Goal: Information Seeking & Learning: Learn about a topic

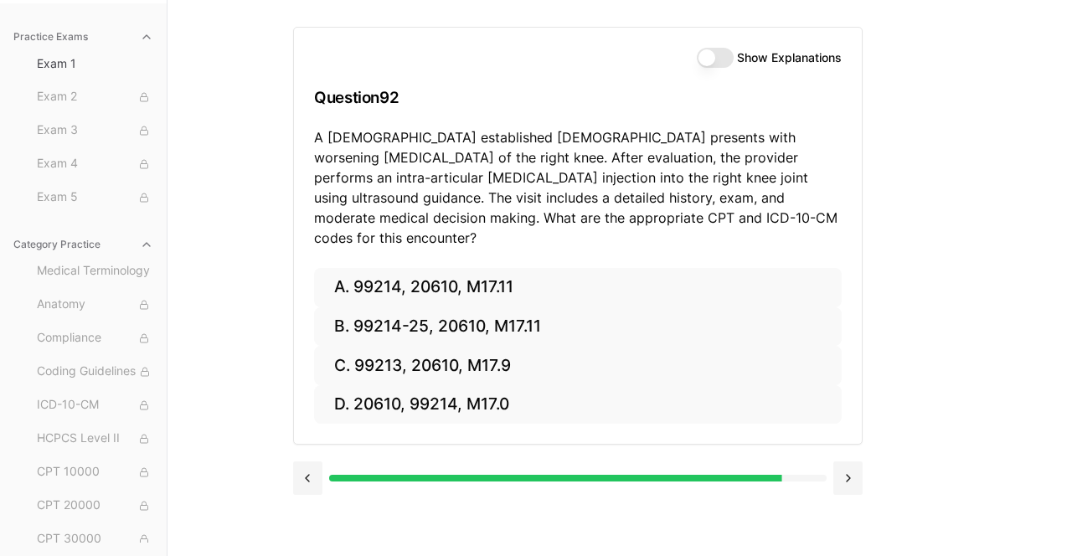
scroll to position [177, 0]
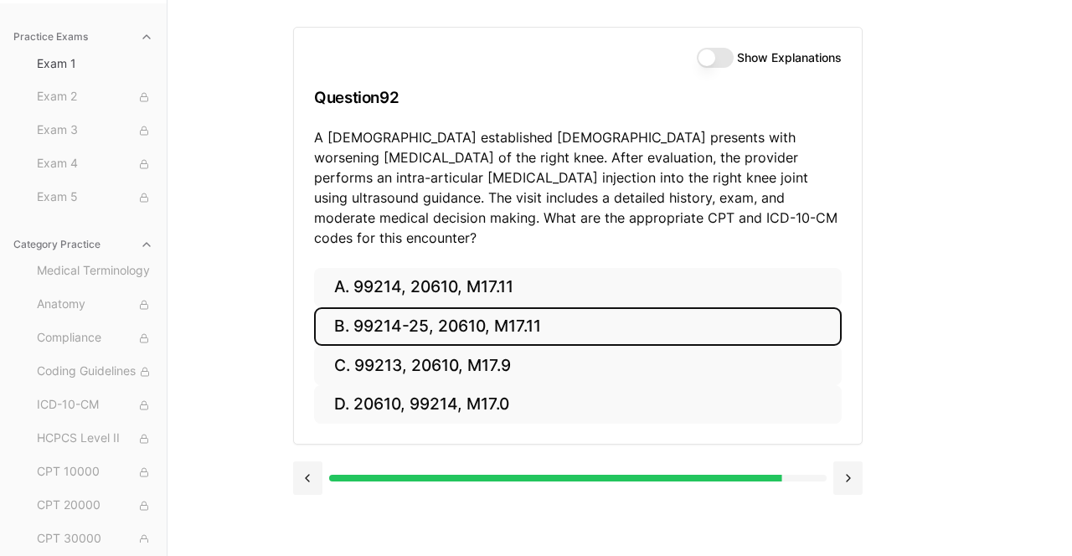
click at [558, 307] on button "B. 99214-25, 20610, M17.11" at bounding box center [577, 326] width 527 height 39
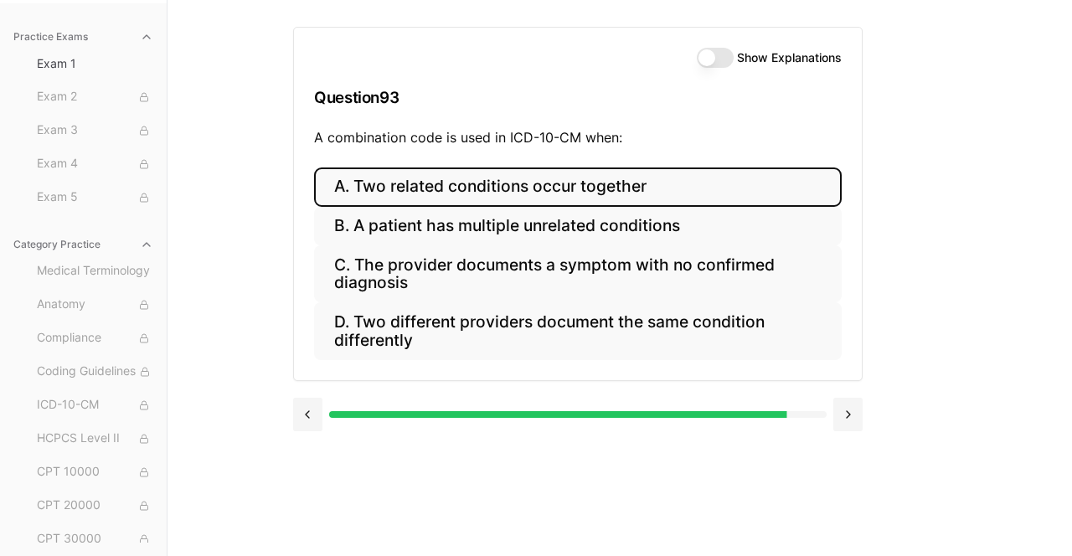
click at [537, 173] on button "A. Two related conditions occur together" at bounding box center [577, 186] width 527 height 39
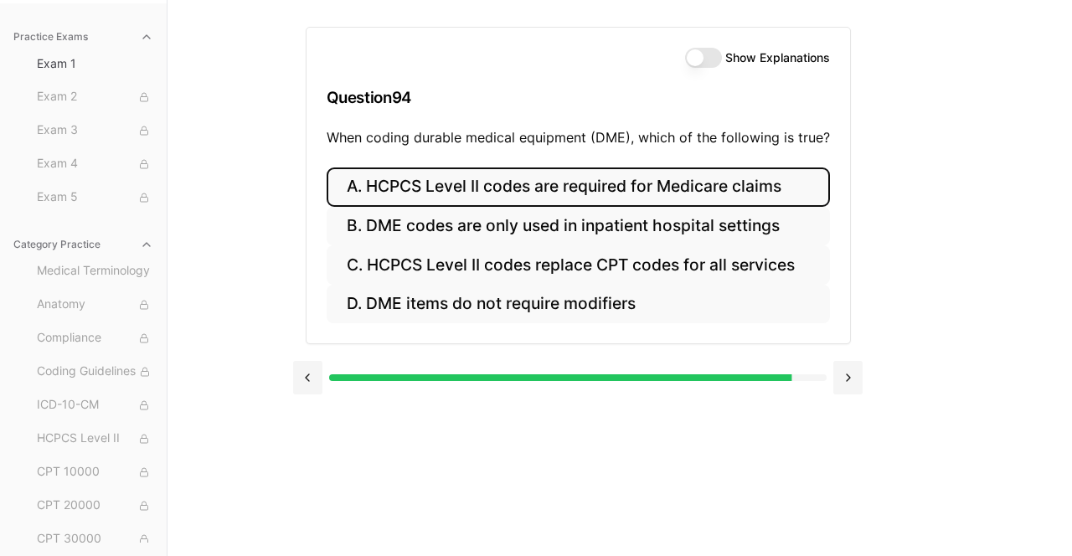
click at [537, 173] on button "A. HCPCS Level II codes are required for Medicare claims" at bounding box center [577, 186] width 503 height 39
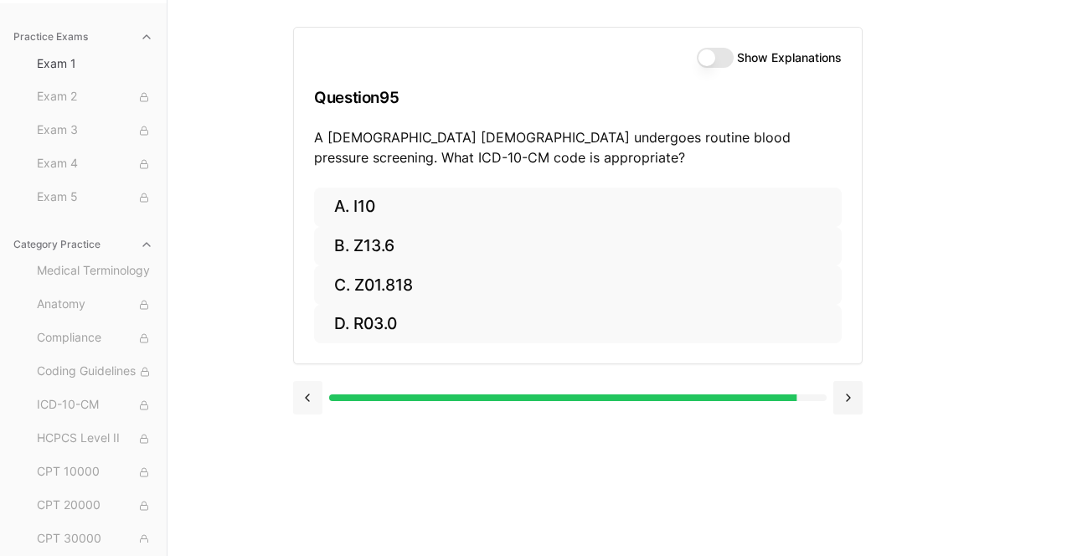
click at [316, 381] on button at bounding box center [307, 397] width 29 height 33
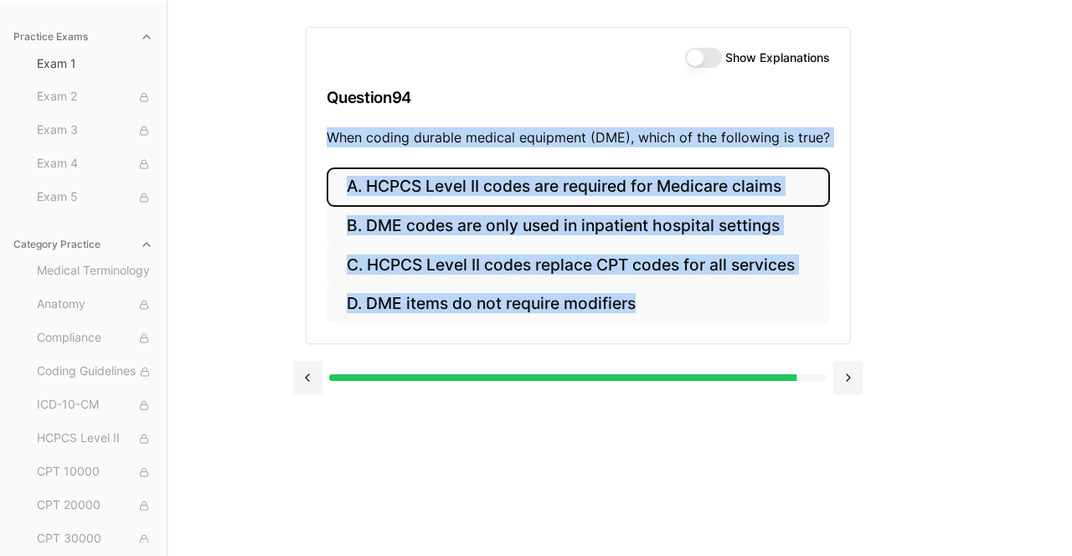
drag, startPoint x: 709, startPoint y: 321, endPoint x: 326, endPoint y: 118, distance: 433.6
click at [326, 118] on div "Show Explanations Question 94 When coding durable medical equipment (DME), whic…" at bounding box center [578, 185] width 545 height 317
copy div "When coding durable medical equipment (DME), which of the following is true? A.…"
click at [848, 200] on div "Show Explanations Question 94 When coding durable medical equipment (DME), whic…" at bounding box center [577, 204] width 569 height 408
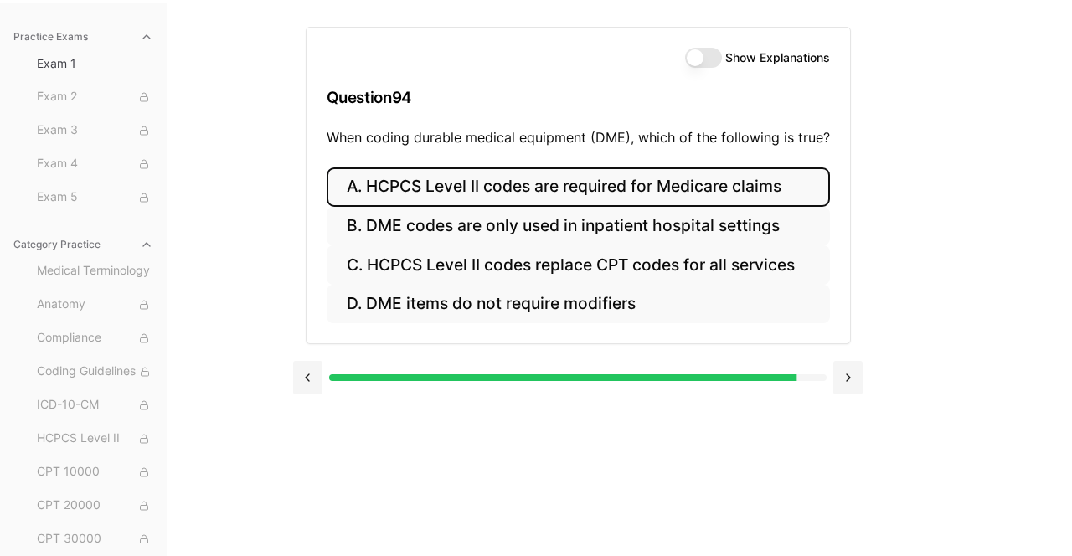
click at [778, 168] on button "A. HCPCS Level II codes are required for Medicare claims" at bounding box center [577, 186] width 503 height 39
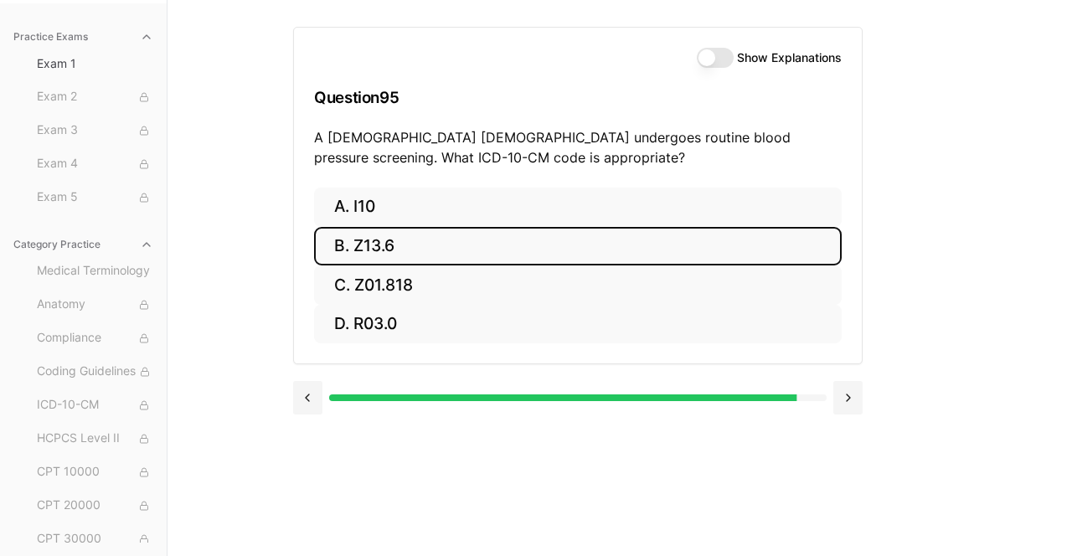
click at [462, 229] on button "B. Z13.6" at bounding box center [577, 246] width 527 height 39
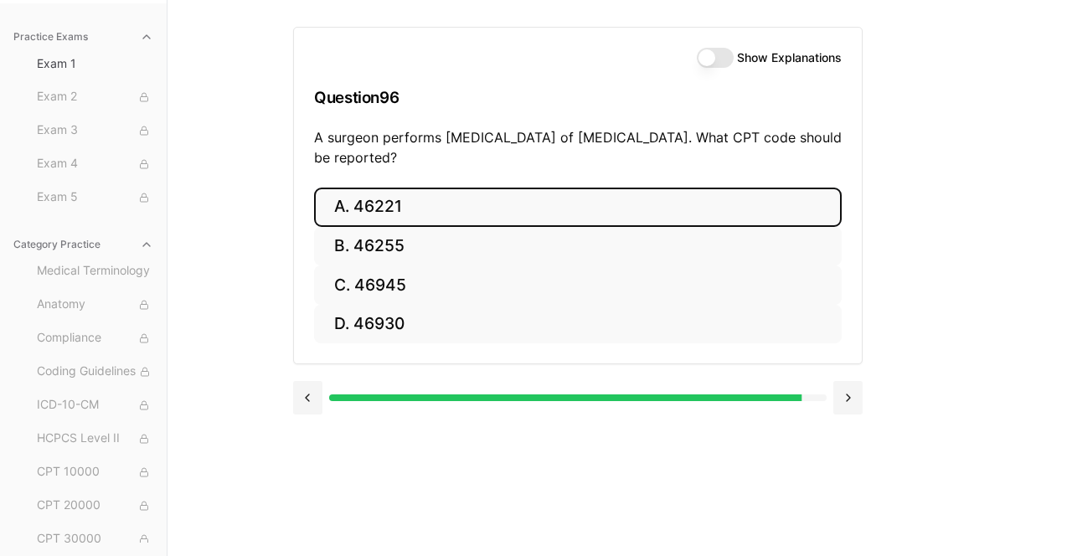
click at [440, 188] on button "A. 46221" at bounding box center [577, 207] width 527 height 39
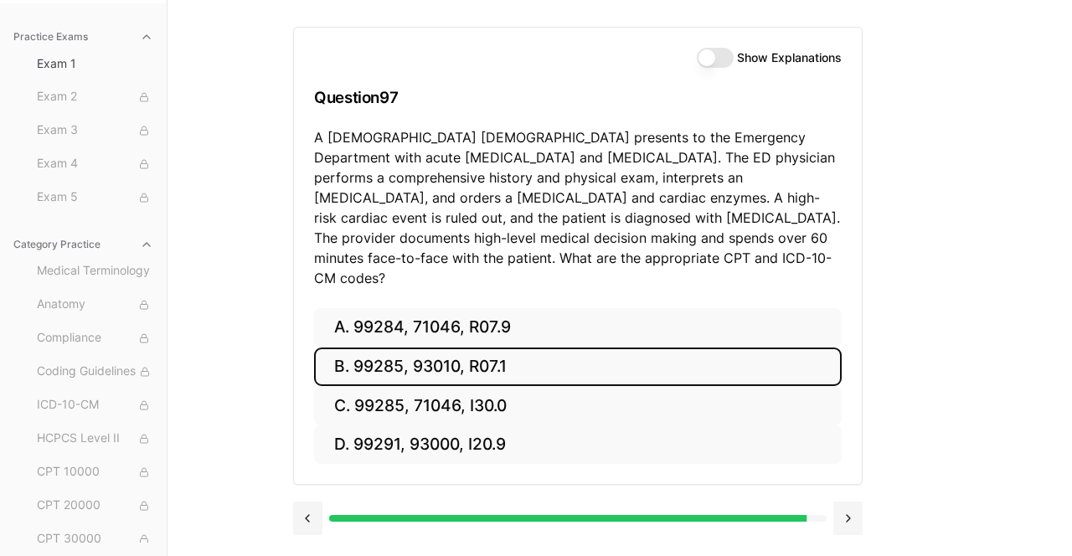
click at [449, 347] on button "B. 99285, 93010, R07.1" at bounding box center [577, 366] width 527 height 39
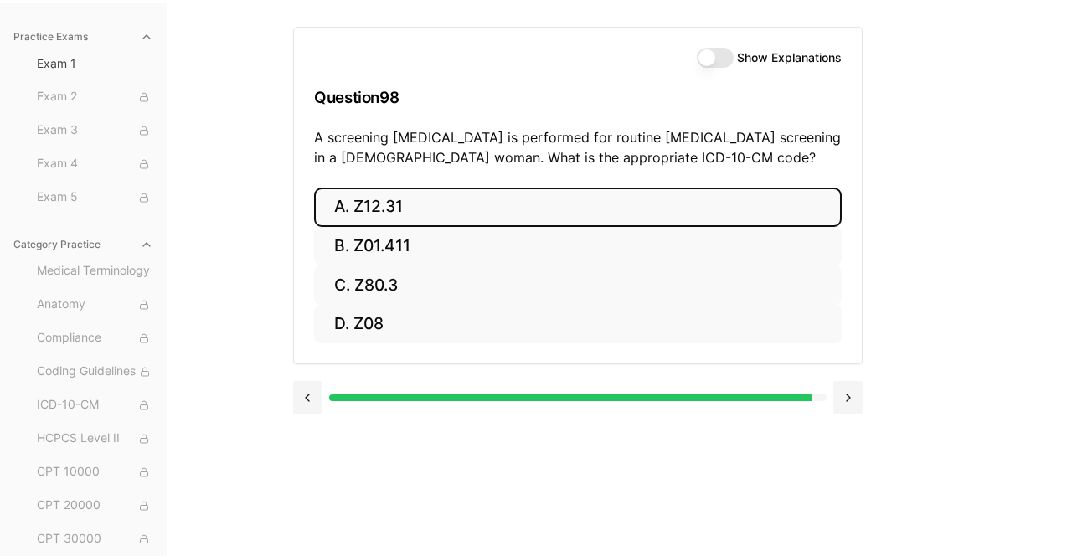
click at [422, 188] on button "A. Z12.31" at bounding box center [577, 207] width 527 height 39
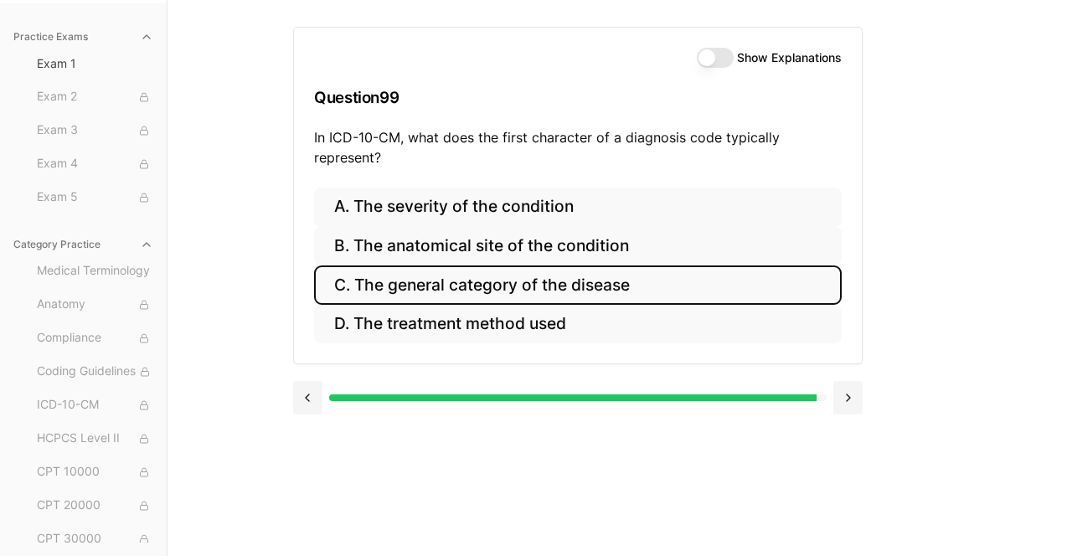
click at [467, 265] on button "C. The general category of the disease" at bounding box center [577, 284] width 527 height 39
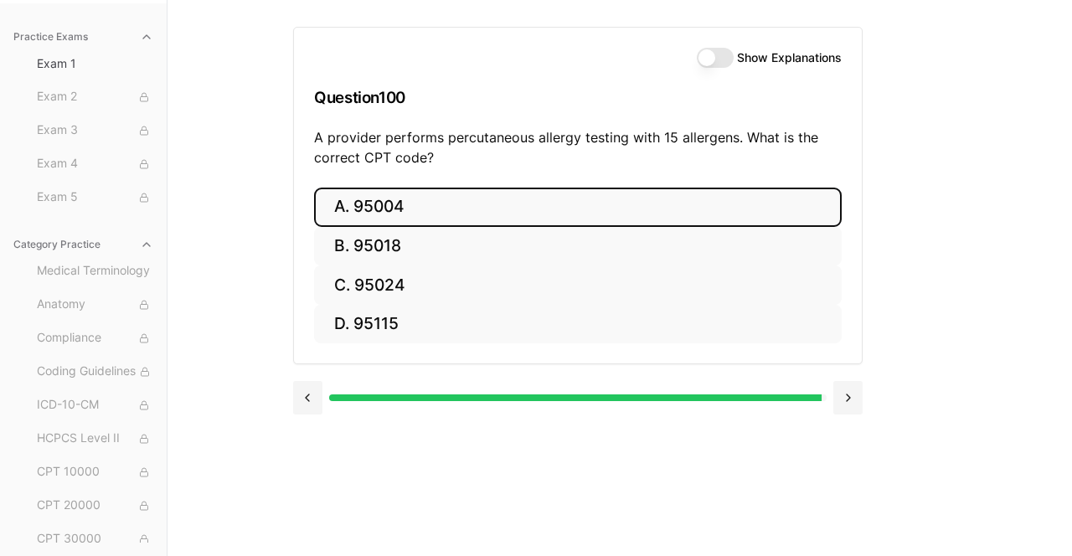
click at [406, 188] on button "A. 95004" at bounding box center [577, 207] width 527 height 39
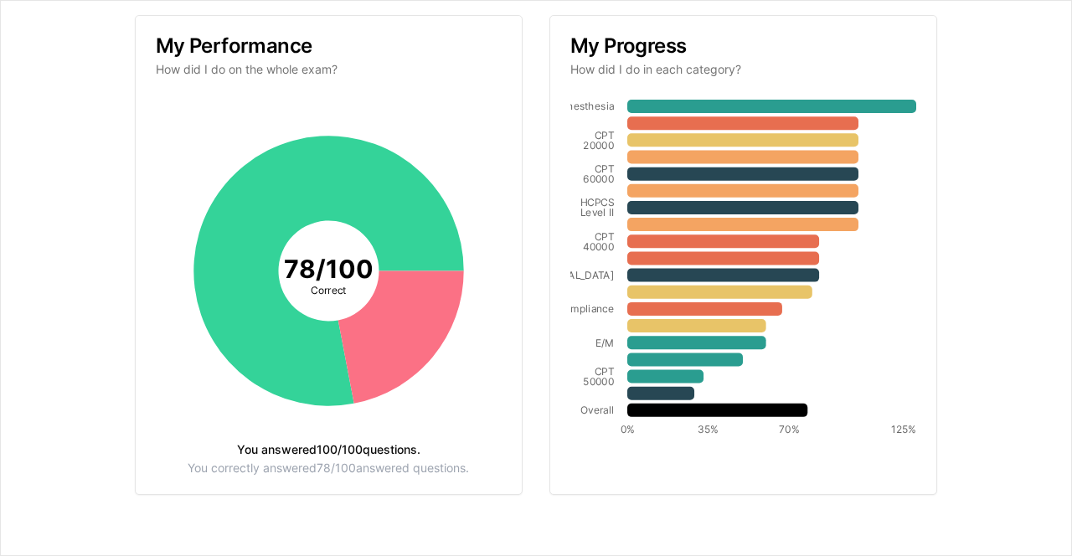
scroll to position [0, 0]
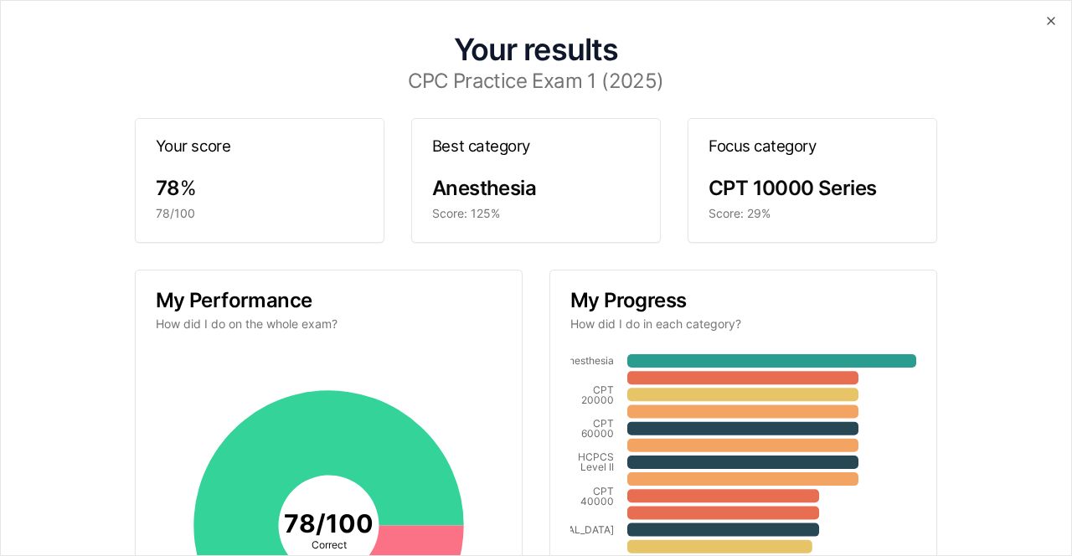
click at [1046, 30] on div "Your results CPC Practice Exam 1 (2025) Your score 78 % 78/100 Best category An…" at bounding box center [536, 405] width 1030 height 768
click at [1048, 23] on icon "button" at bounding box center [1050, 20] width 13 height 13
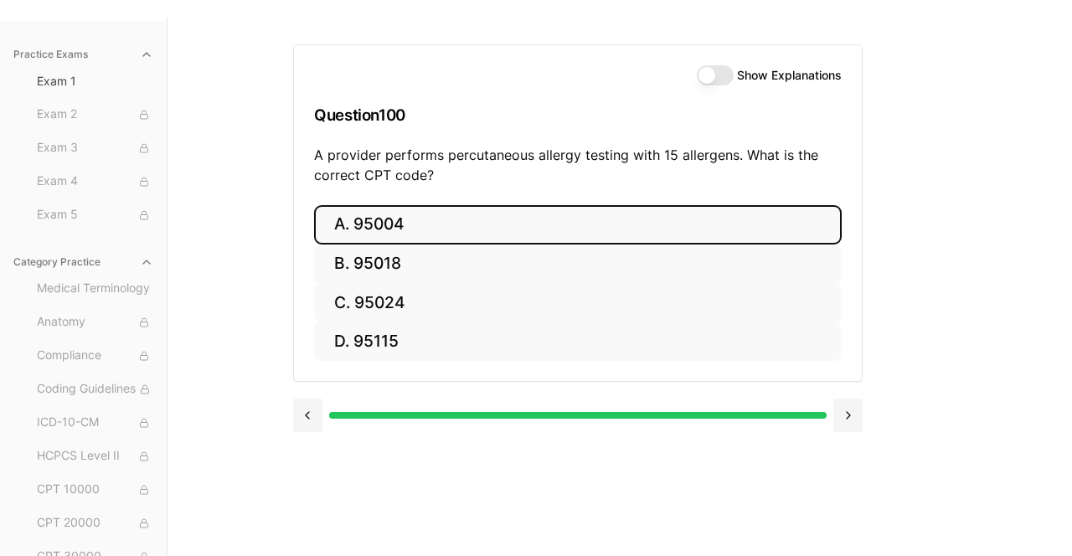
scroll to position [142, 0]
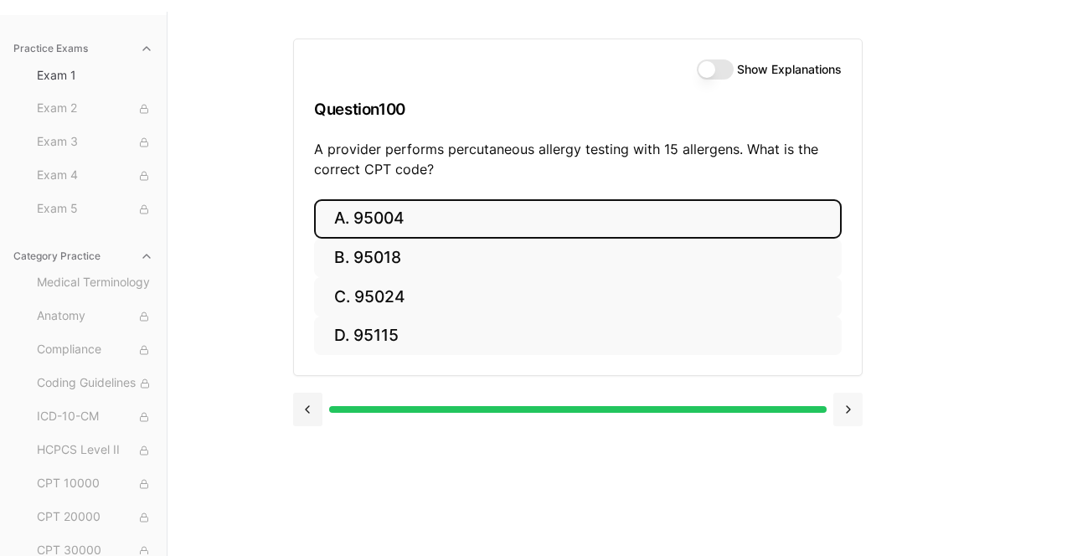
click at [846, 425] on button at bounding box center [847, 409] width 29 height 33
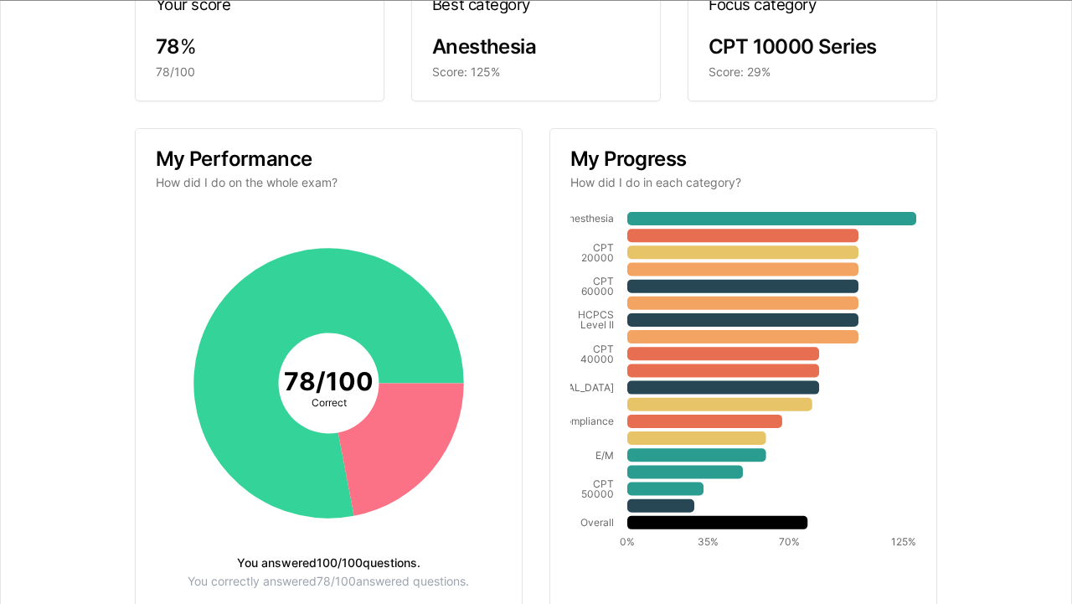
scroll to position [0, 0]
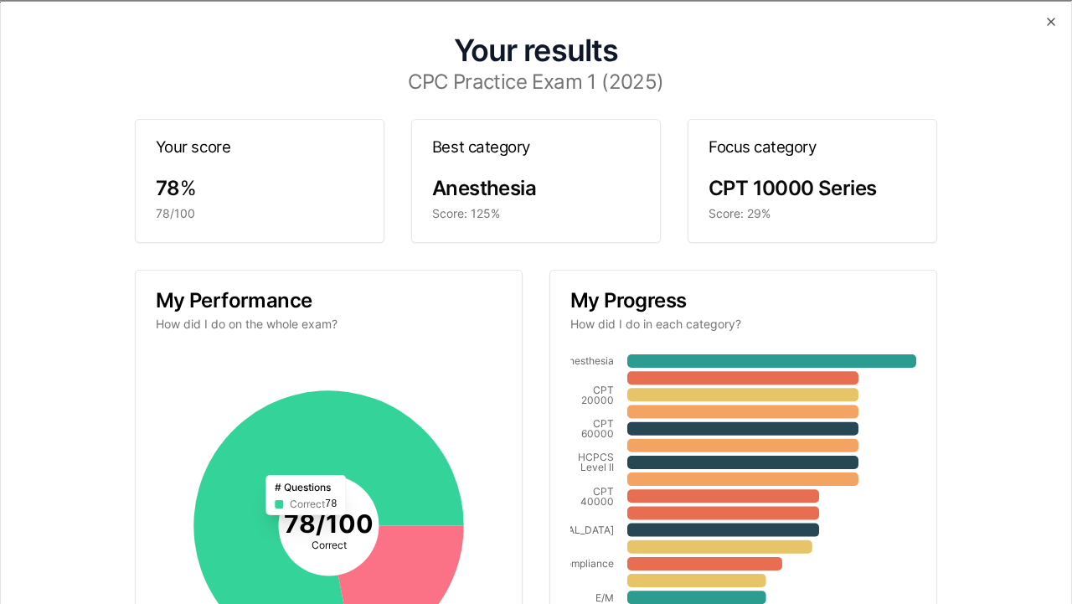
click at [366, 445] on icon at bounding box center [328, 525] width 270 height 270
click at [426, 555] on icon at bounding box center [401, 591] width 126 height 132
click at [689, 382] on icon at bounding box center [742, 377] width 231 height 13
click at [1051, 22] on icon "button" at bounding box center [1050, 21] width 7 height 7
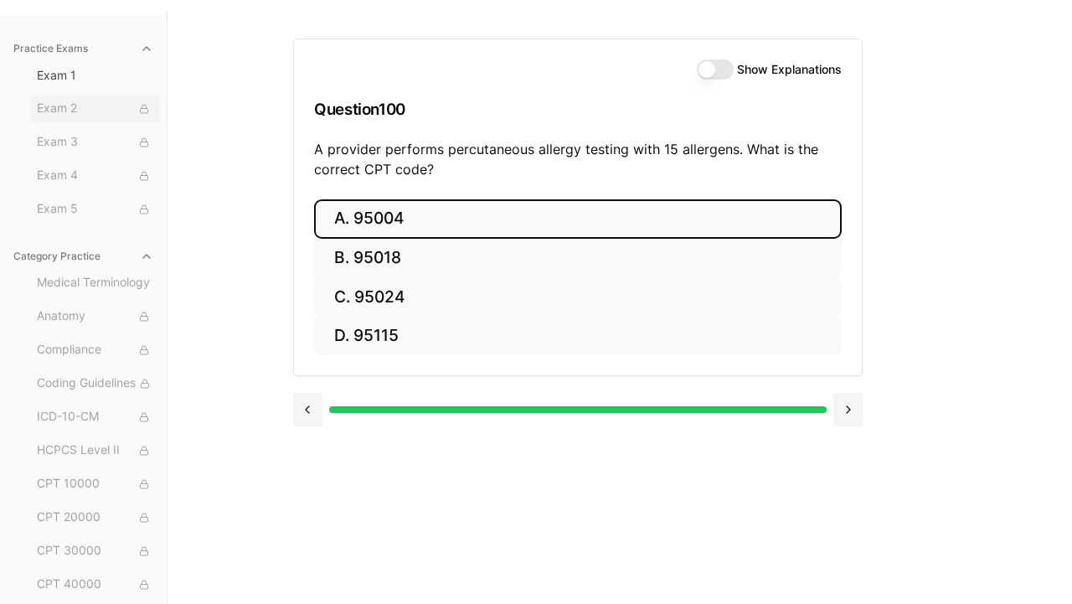
click at [90, 118] on button "Exam 2" at bounding box center [95, 108] width 130 height 27
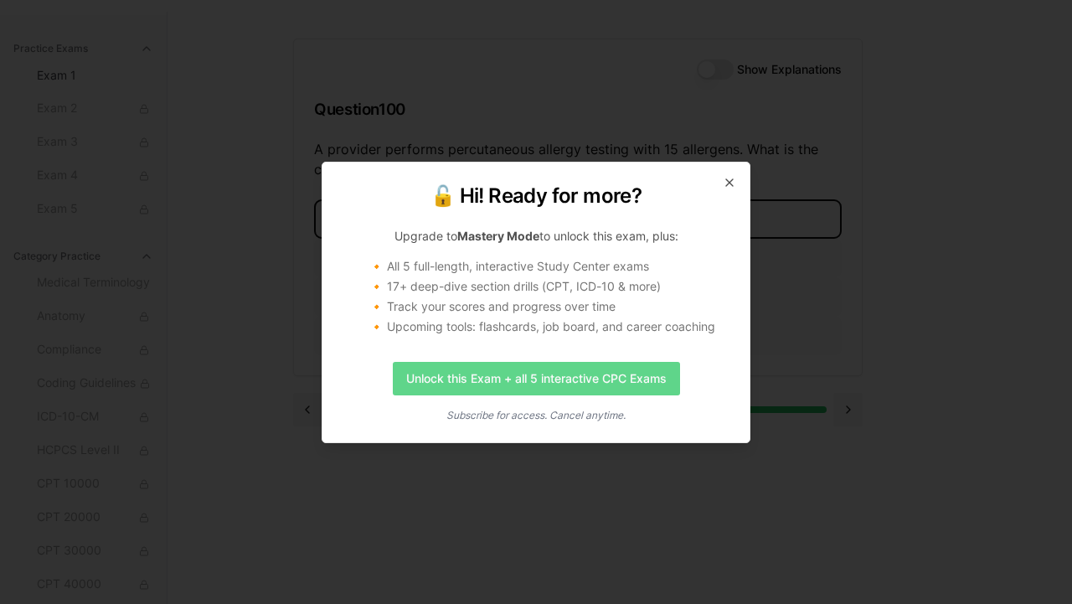
click at [509, 370] on link "Unlock this Exam + all 5 interactive CPC Exams" at bounding box center [536, 378] width 287 height 33
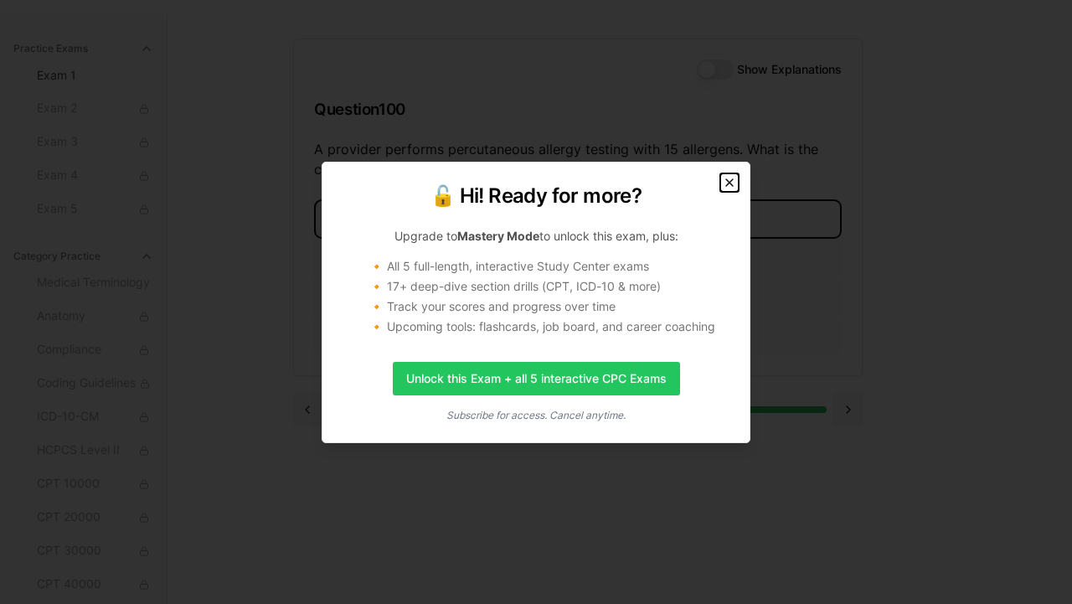
click at [724, 179] on icon "button" at bounding box center [728, 182] width 13 height 13
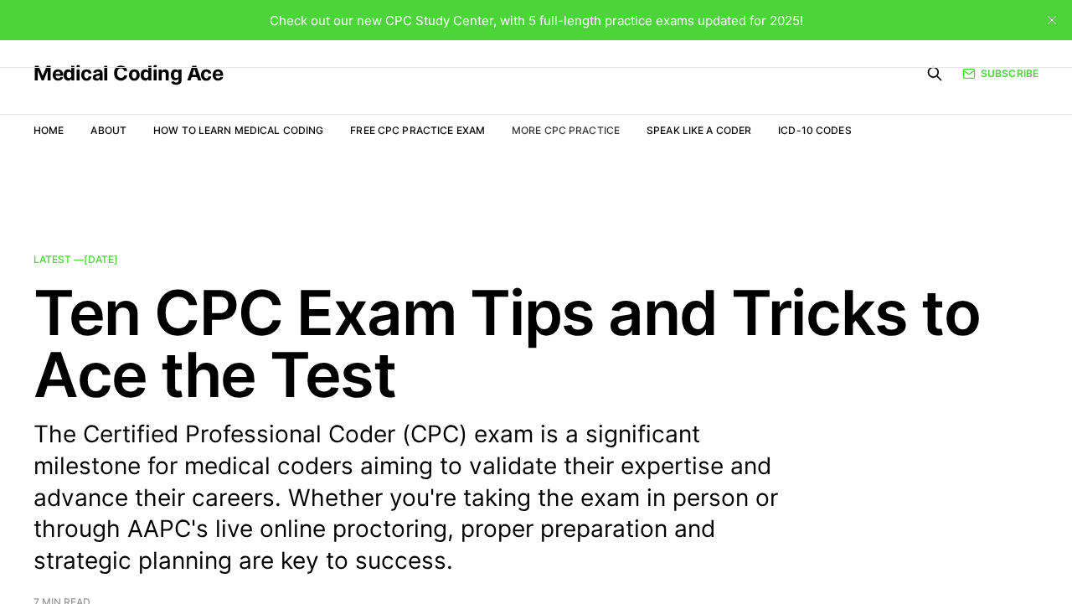
click at [543, 130] on link "More CPC Practice" at bounding box center [565, 130] width 108 height 13
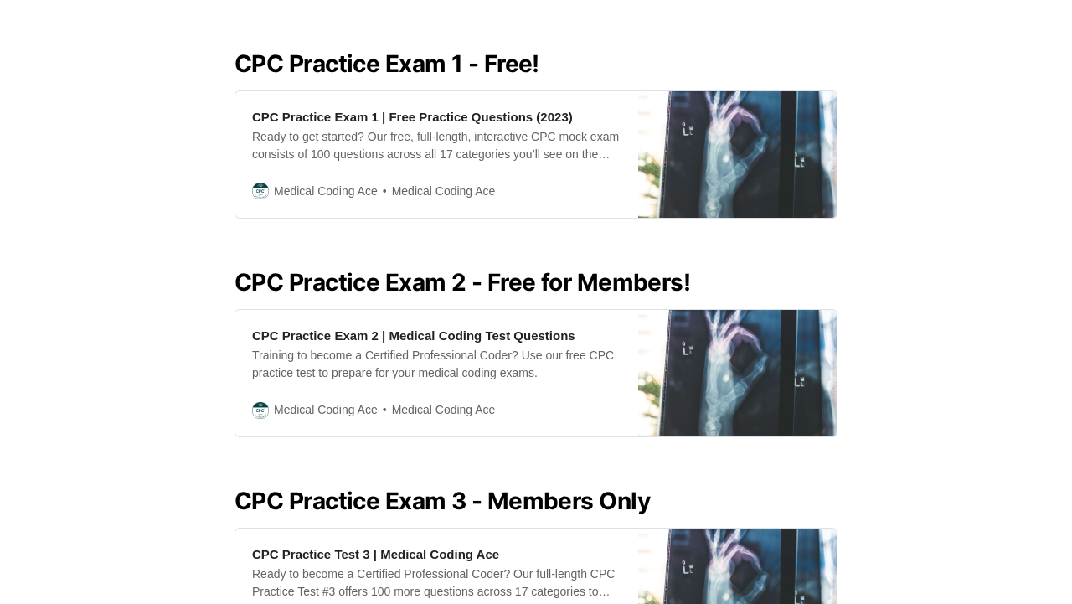
scroll to position [755, 0]
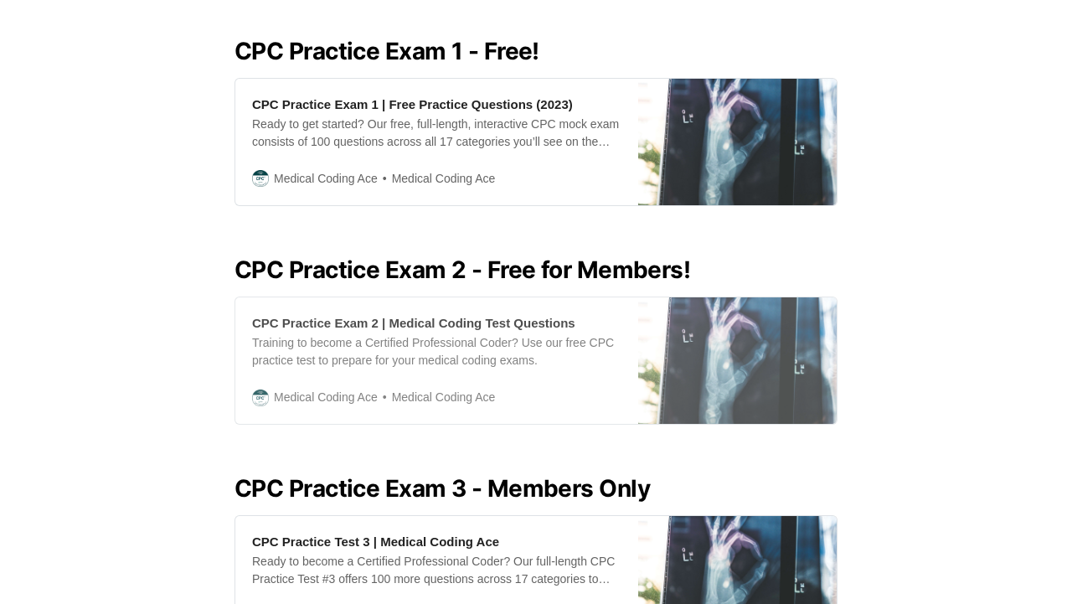
click at [673, 371] on img at bounding box center [737, 360] width 198 height 126
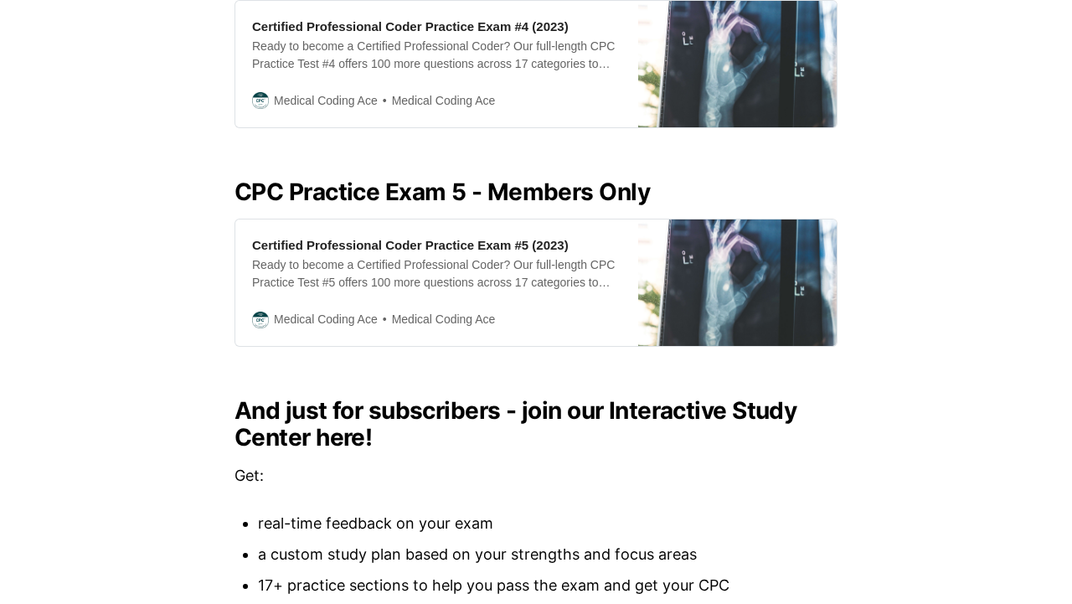
scroll to position [1484, 0]
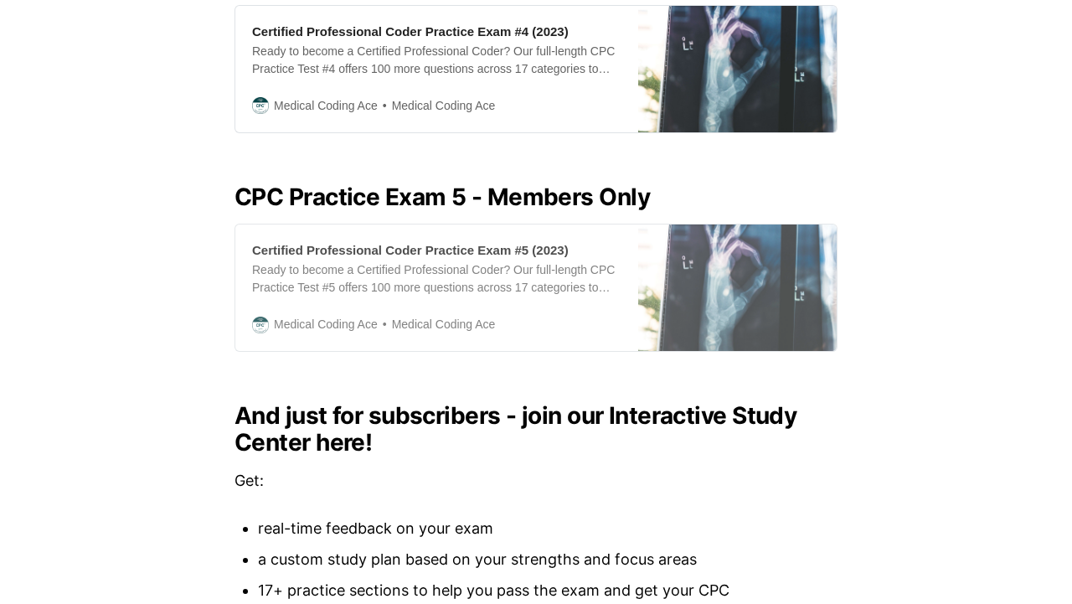
click at [727, 287] on img at bounding box center [737, 287] width 198 height 126
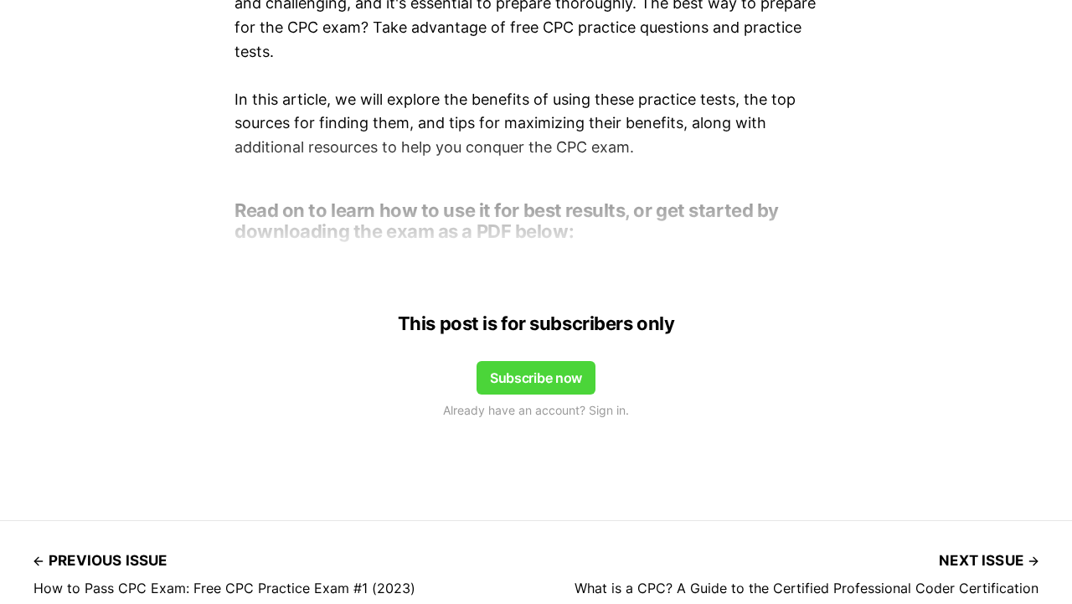
scroll to position [1280, 0]
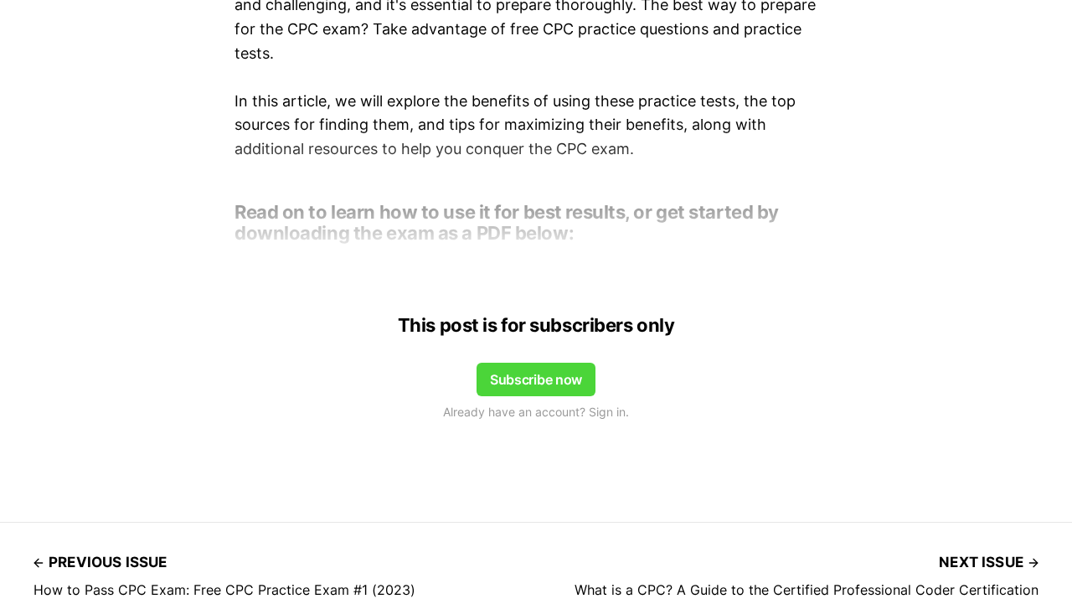
click at [547, 386] on button "Subscribe now" at bounding box center [535, 378] width 119 height 33
click at [537, 213] on div at bounding box center [536, 191] width 1072 height 134
click at [551, 380] on button "Subscribe now" at bounding box center [535, 378] width 119 height 33
click at [522, 380] on button "Subscribe now" at bounding box center [535, 378] width 119 height 33
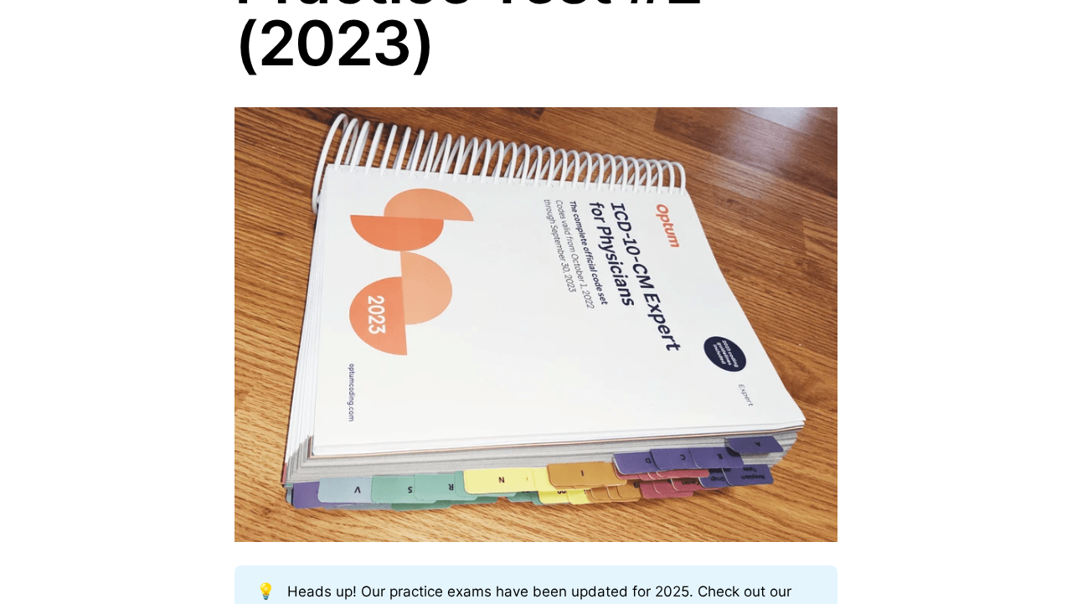
scroll to position [0, 0]
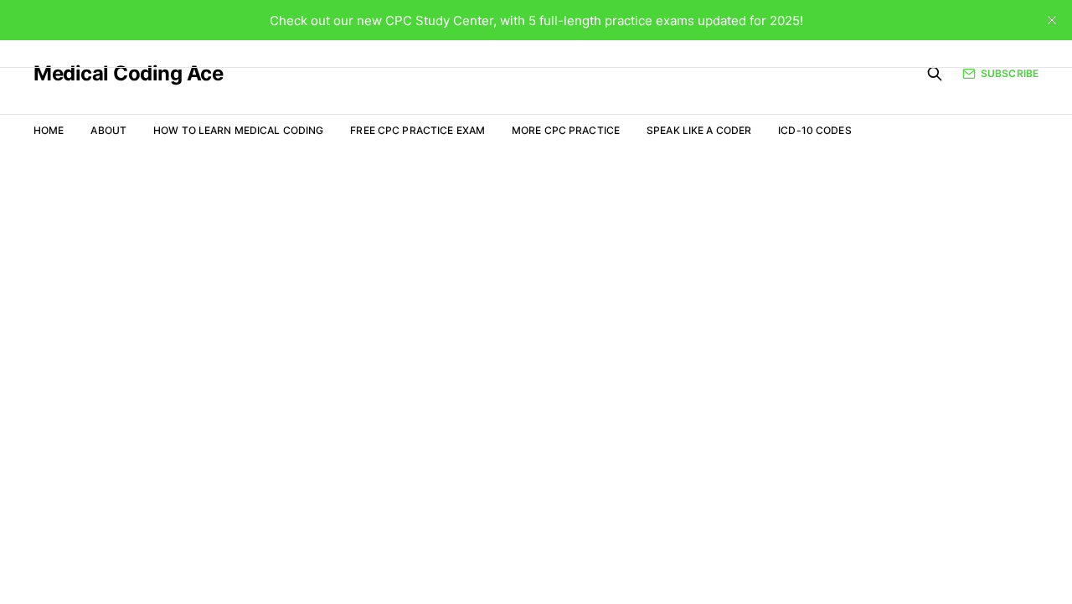
click at [830, 18] on div "Check out our new CPC Study Center, with 5 full-length practice exams updated f…" at bounding box center [536, 20] width 1072 height 40
click at [601, 11] on div "Check out our new CPC Study Center, with 5 full-length practice exams updated f…" at bounding box center [536, 20] width 533 height 19
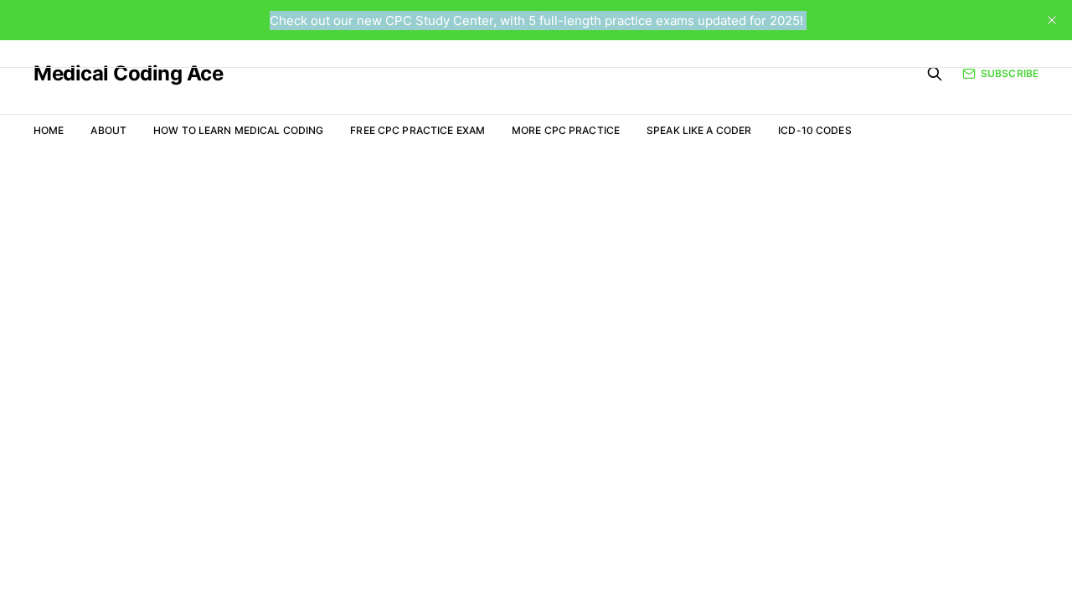
click at [601, 11] on div "Check out our new CPC Study Center, with 5 full-length practice exams updated f…" at bounding box center [536, 20] width 533 height 19
click at [749, 25] on span "Check out our new CPC Study Center, with 5 full-length practice exams updated f…" at bounding box center [536, 21] width 533 height 16
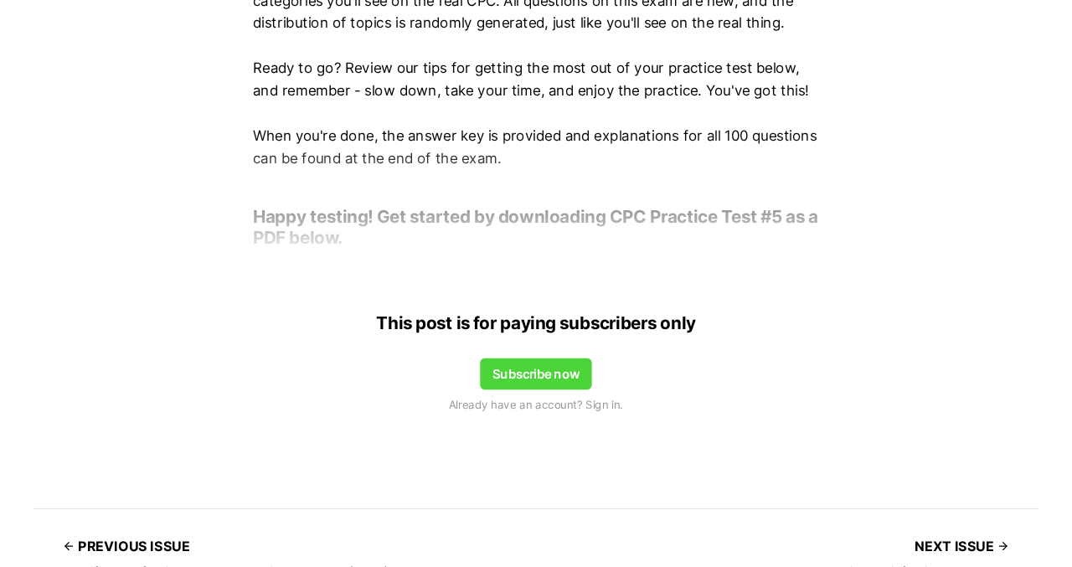
scroll to position [784, 0]
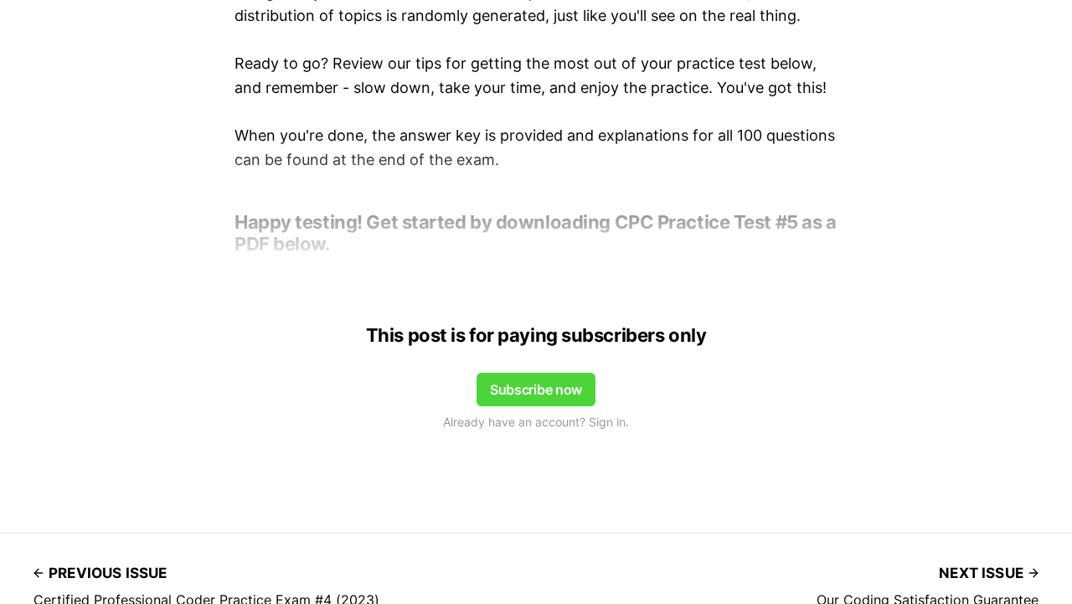
click at [528, 398] on button "Subscribe now" at bounding box center [535, 389] width 119 height 33
click at [533, 212] on div at bounding box center [536, 201] width 1072 height 134
click at [513, 229] on div at bounding box center [536, 201] width 1072 height 134
click at [373, 293] on div "Enjoyed our other excellent CPC Practice Exam resources , and ready for more CP…" at bounding box center [536, 174] width 1072 height 580
click at [575, 295] on div "Enjoyed our other excellent CPC Practice Exam resources , and ready for more CP…" at bounding box center [536, 174] width 1072 height 580
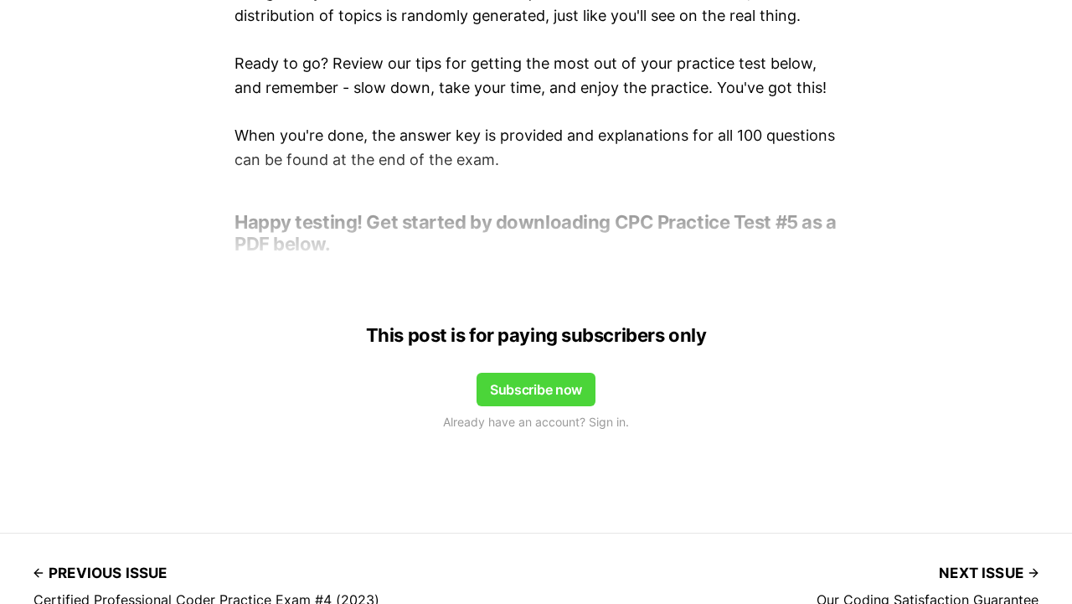
click at [568, 217] on div at bounding box center [536, 201] width 1072 height 134
click at [552, 388] on button "Subscribe now" at bounding box center [535, 389] width 119 height 33
